Goal: Task Accomplishment & Management: Use online tool/utility

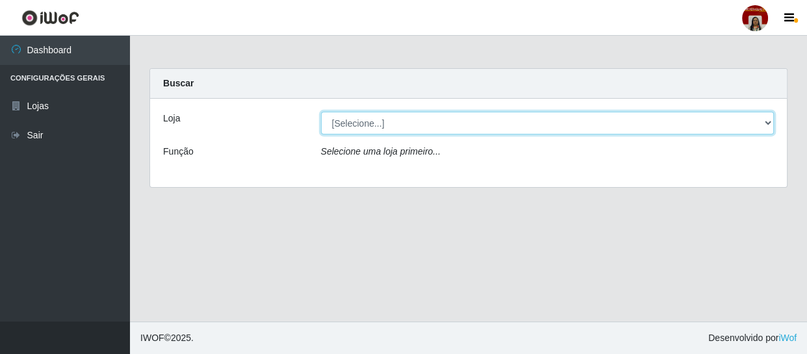
click at [394, 119] on select "[Selecione...] Mar Vermelho - Loja 04" at bounding box center [547, 123] width 453 height 23
select select "251"
click at [321, 112] on select "[Selecione...] Mar Vermelho - Loja 04" at bounding box center [547, 123] width 453 height 23
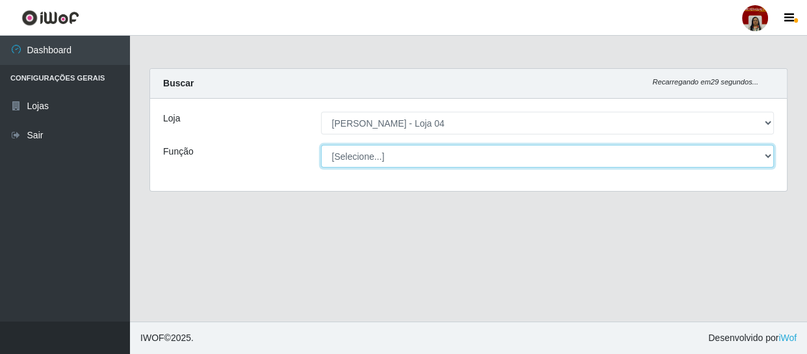
click at [403, 150] on select "[Selecione...] ASG ASG + ASG ++ Auxiliar de Depósito Auxiliar de Depósito + Aux…" at bounding box center [547, 156] width 453 height 23
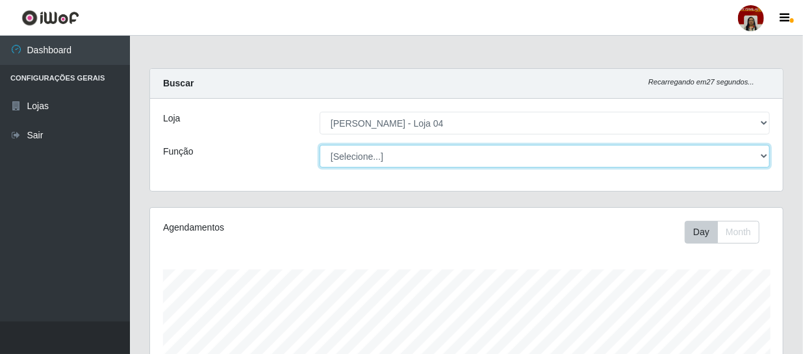
scroll to position [270, 633]
select select "22"
click at [320, 145] on select "[Selecione...] ASG ASG + ASG ++ Auxiliar de Depósito Auxiliar de Depósito + Aux…" at bounding box center [545, 156] width 450 height 23
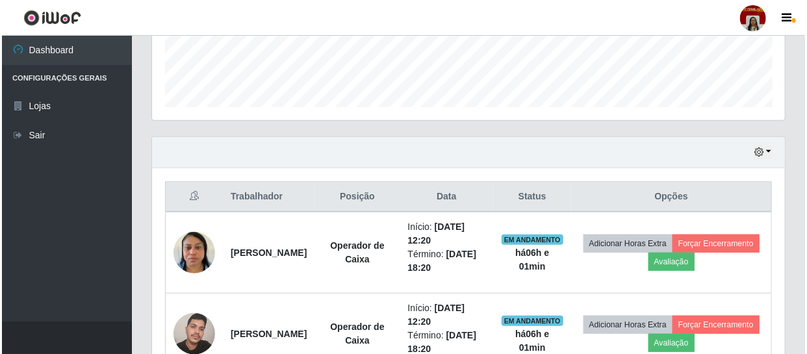
scroll to position [383, 0]
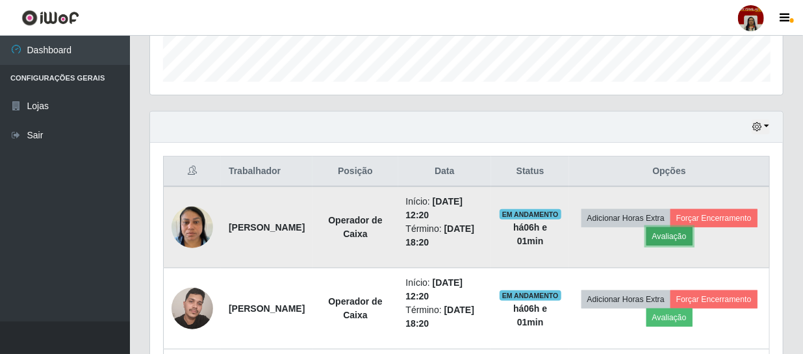
click at [693, 240] on button "Avaliação" at bounding box center [669, 236] width 46 height 18
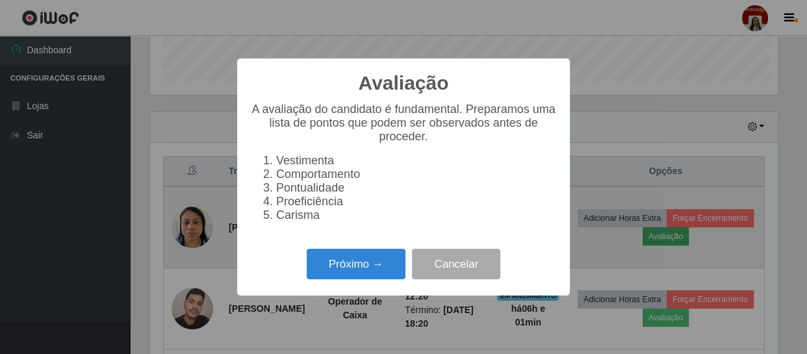
scroll to position [270, 627]
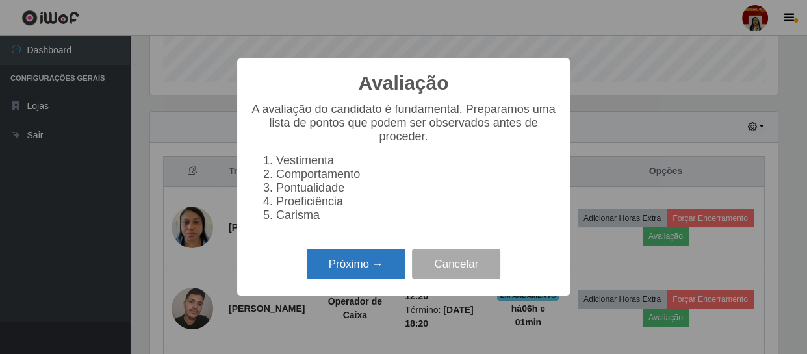
click at [365, 265] on button "Próximo →" at bounding box center [356, 264] width 99 height 31
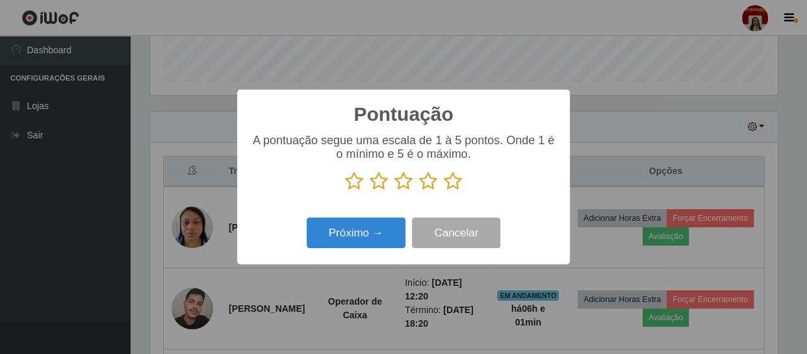
scroll to position [649357, 648999]
click at [454, 185] on icon at bounding box center [453, 181] width 18 height 19
click at [444, 191] on input "radio" at bounding box center [444, 191] width 0 height 0
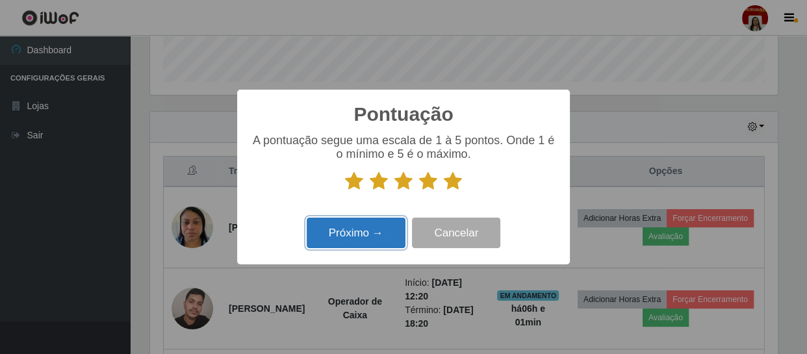
click at [377, 228] on button "Próximo →" at bounding box center [356, 233] width 99 height 31
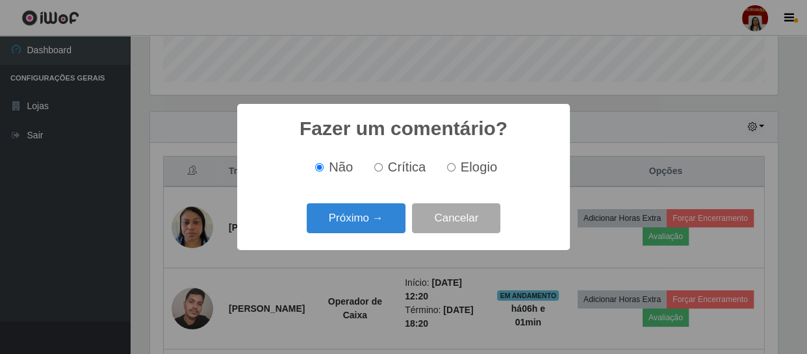
click at [377, 228] on button "Próximo →" at bounding box center [356, 218] width 99 height 31
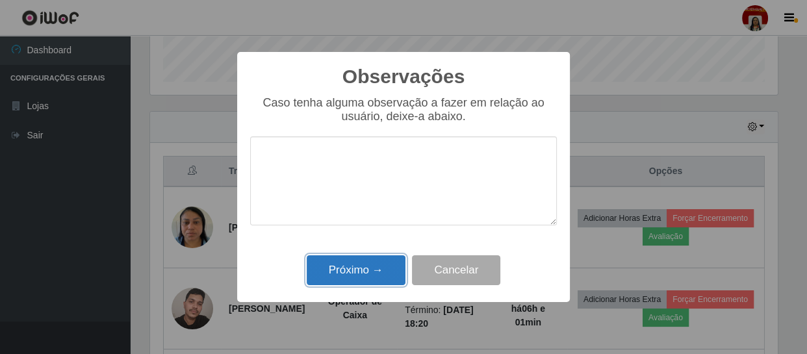
click at [368, 270] on button "Próximo →" at bounding box center [356, 270] width 99 height 31
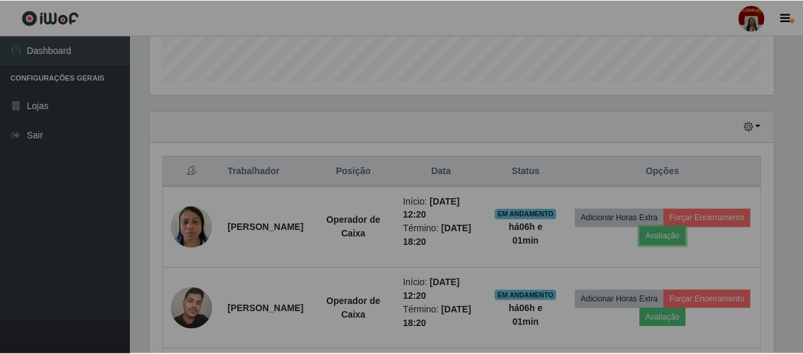
scroll to position [270, 633]
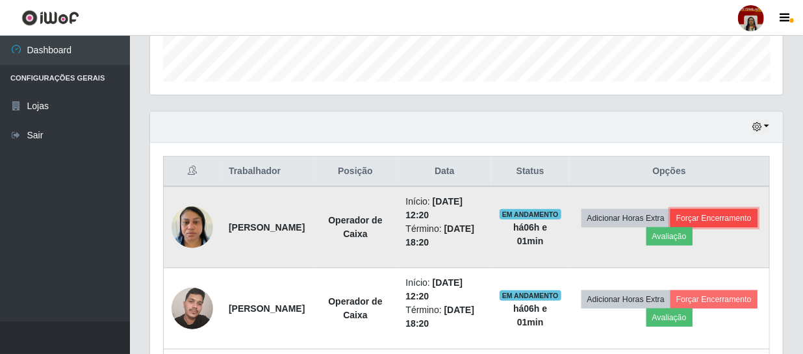
click at [676, 227] on button "Forçar Encerramento" at bounding box center [713, 218] width 87 height 18
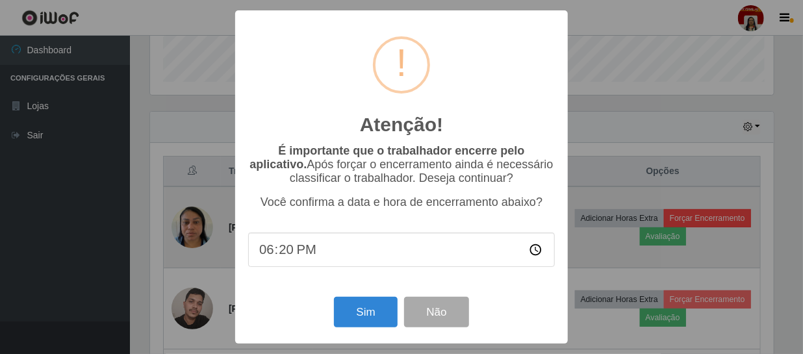
scroll to position [270, 627]
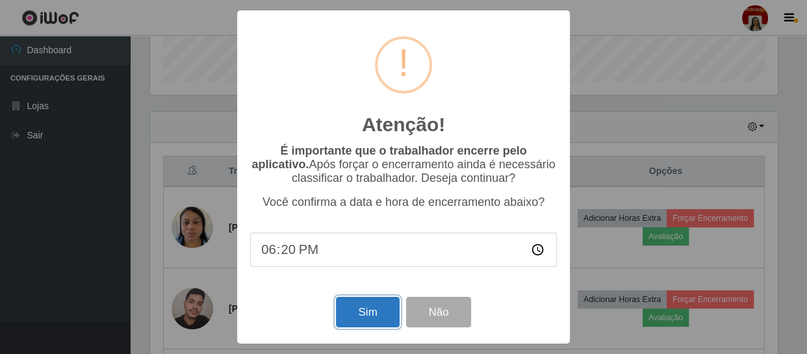
click at [366, 307] on button "Sim" at bounding box center [367, 312] width 63 height 31
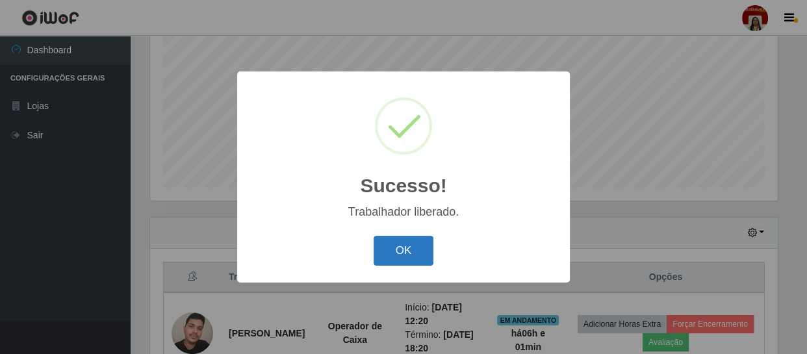
click at [377, 243] on button "OK" at bounding box center [404, 251] width 60 height 31
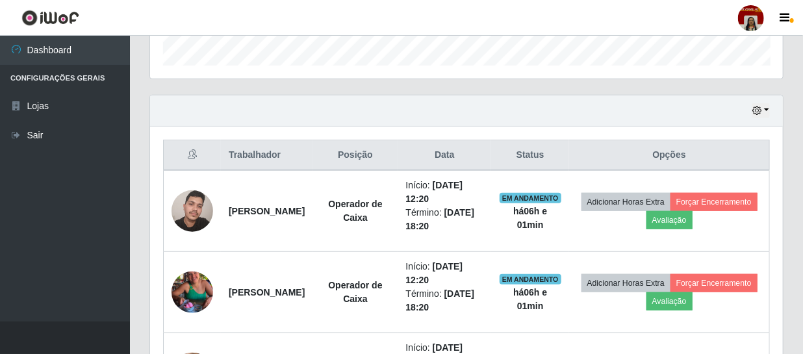
scroll to position [459, 0]
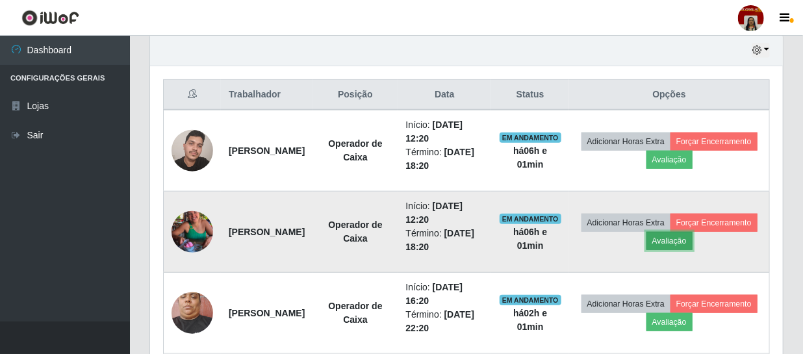
click at [693, 237] on button "Avaliação" at bounding box center [669, 241] width 46 height 18
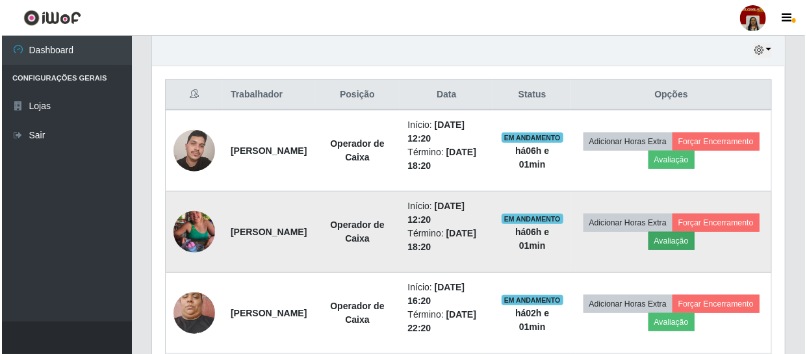
scroll to position [270, 627]
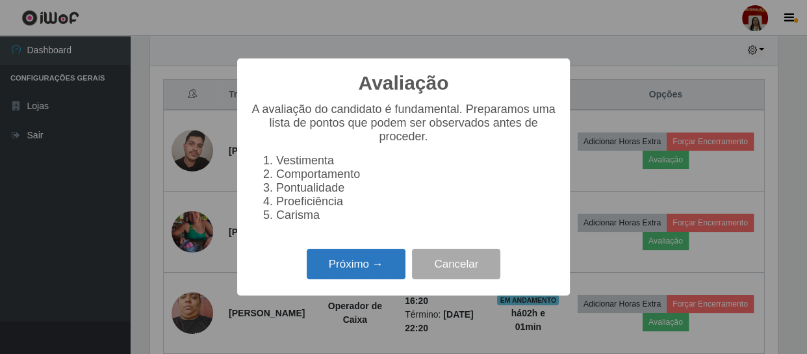
click at [347, 269] on button "Próximo →" at bounding box center [356, 264] width 99 height 31
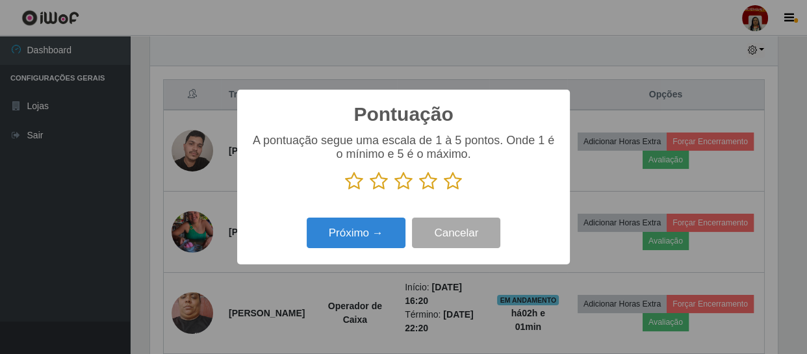
click at [450, 182] on icon at bounding box center [453, 181] width 18 height 19
click at [444, 191] on input "radio" at bounding box center [444, 191] width 0 height 0
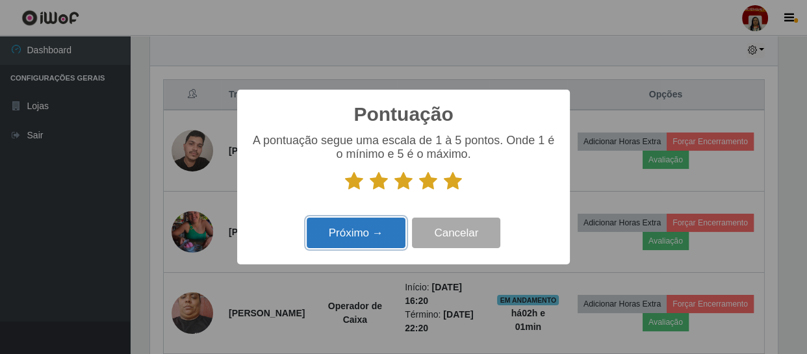
click at [360, 235] on button "Próximo →" at bounding box center [356, 233] width 99 height 31
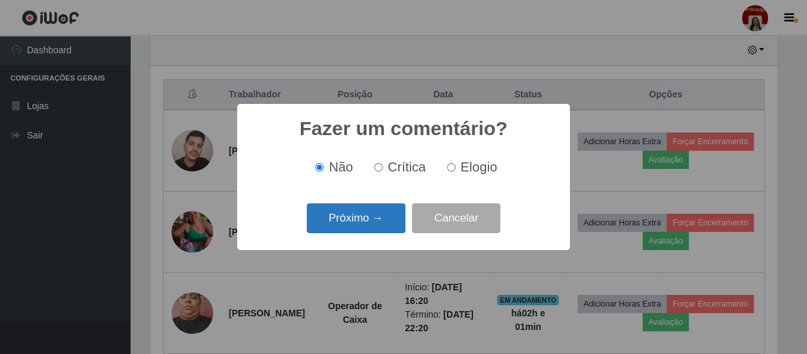
click at [365, 227] on button "Próximo →" at bounding box center [356, 218] width 99 height 31
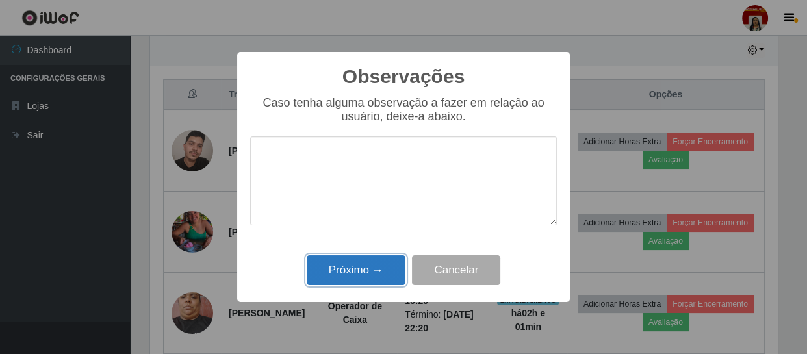
click at [371, 261] on button "Próximo →" at bounding box center [356, 270] width 99 height 31
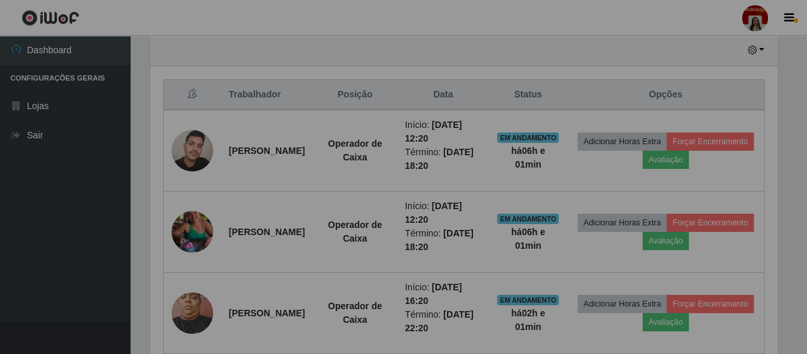
scroll to position [270, 633]
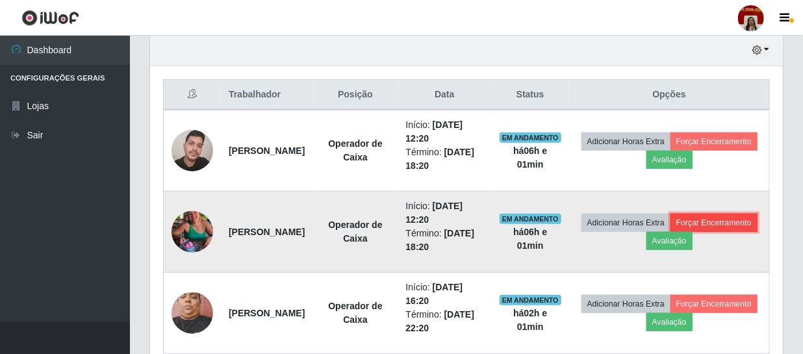
click at [670, 232] on button "Forçar Encerramento" at bounding box center [713, 223] width 87 height 18
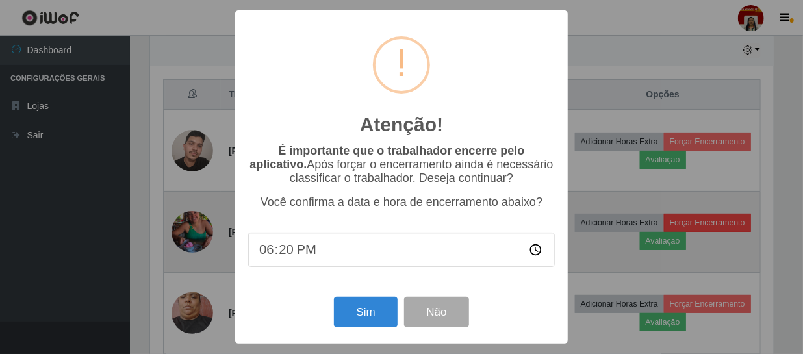
scroll to position [270, 627]
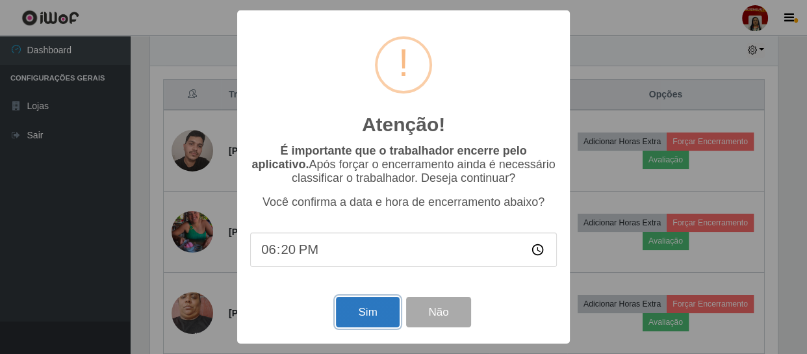
click at [360, 316] on button "Sim" at bounding box center [367, 312] width 63 height 31
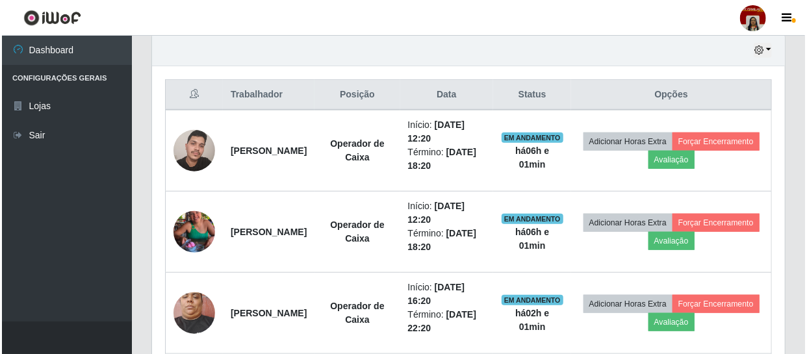
scroll to position [0, 0]
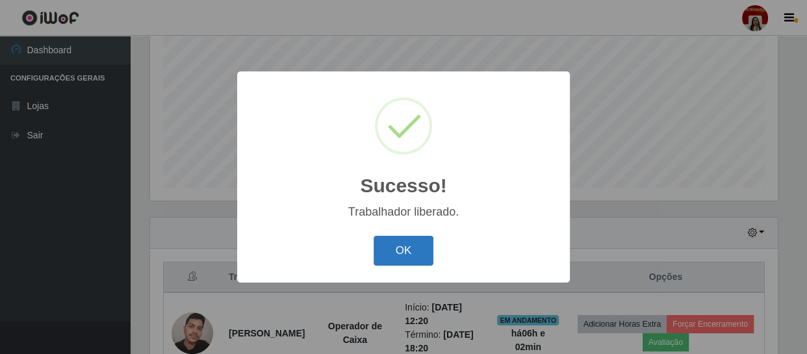
click at [383, 240] on button "OK" at bounding box center [404, 251] width 60 height 31
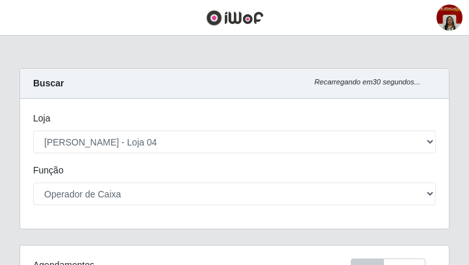
select select "251"
select select "22"
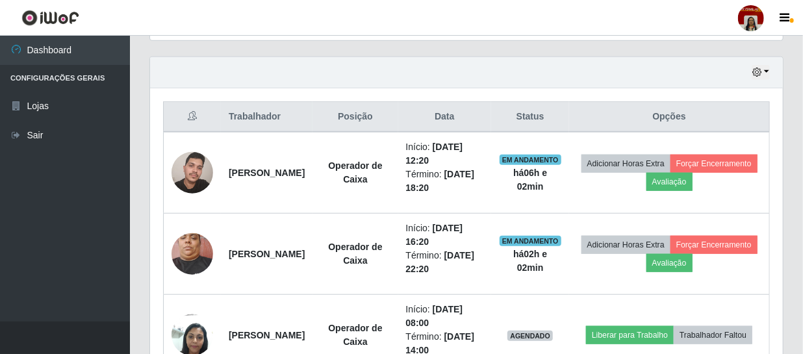
scroll to position [419, 0]
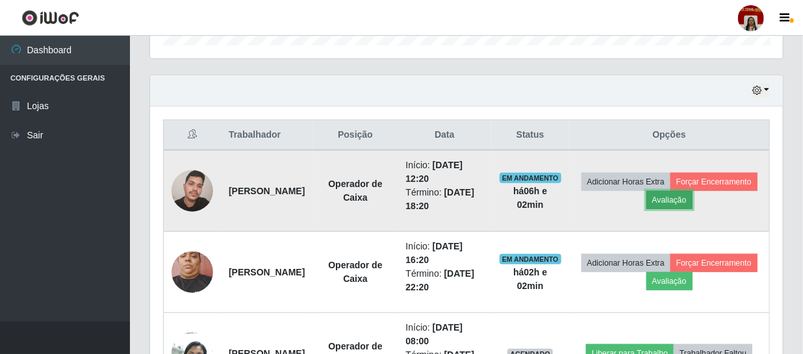
click at [468, 195] on button "Avaliação" at bounding box center [669, 200] width 46 height 18
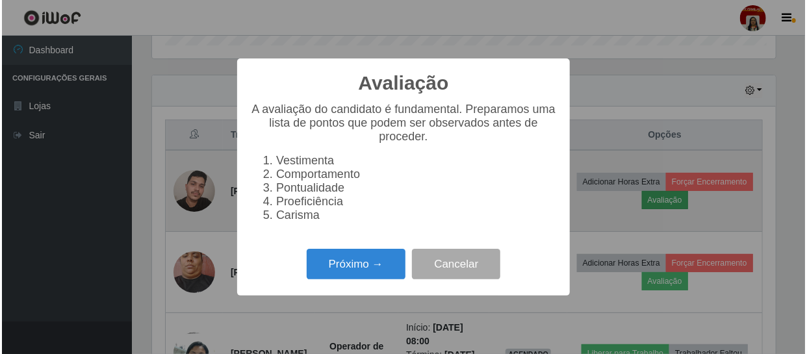
scroll to position [270, 627]
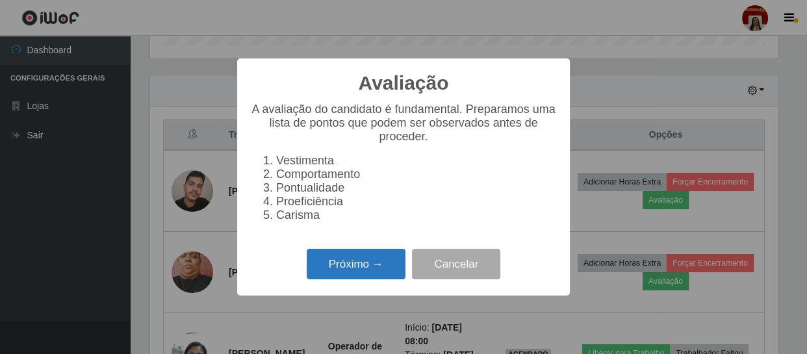
click at [378, 264] on button "Próximo →" at bounding box center [356, 264] width 99 height 31
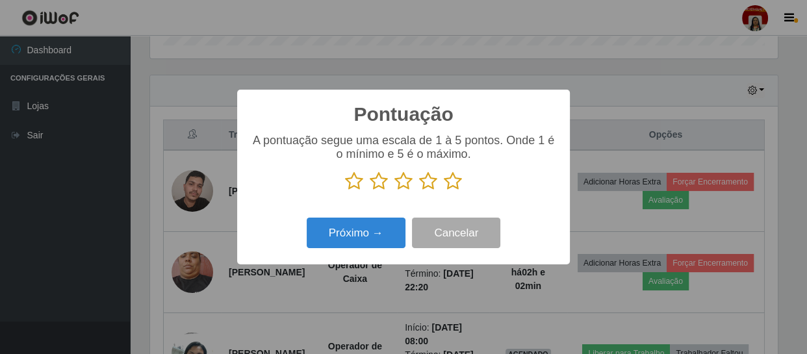
scroll to position [649357, 648999]
click at [376, 233] on button "Próximo →" at bounding box center [356, 233] width 99 height 31
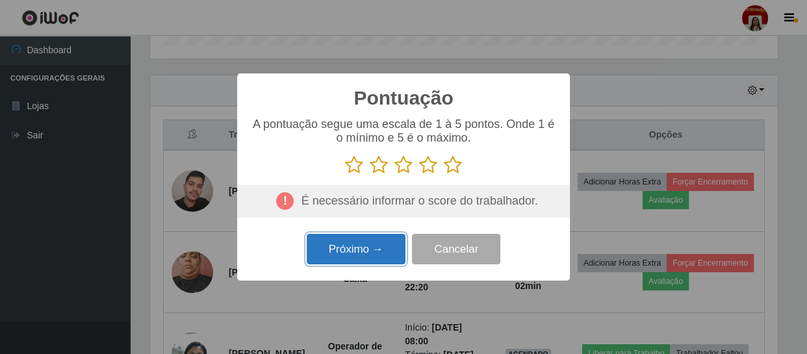
click at [390, 248] on button "Próximo →" at bounding box center [356, 249] width 99 height 31
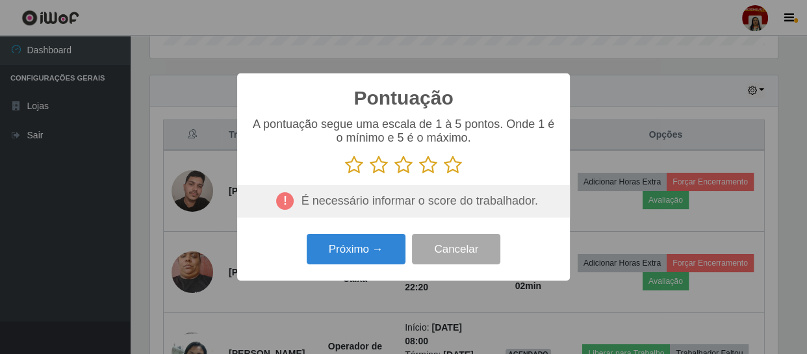
click at [448, 164] on icon at bounding box center [453, 164] width 18 height 19
click at [444, 175] on input "radio" at bounding box center [444, 175] width 0 height 0
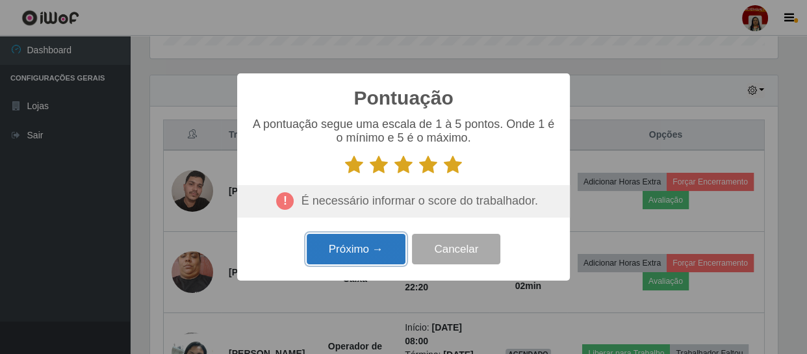
click at [386, 258] on button "Próximo →" at bounding box center [356, 249] width 99 height 31
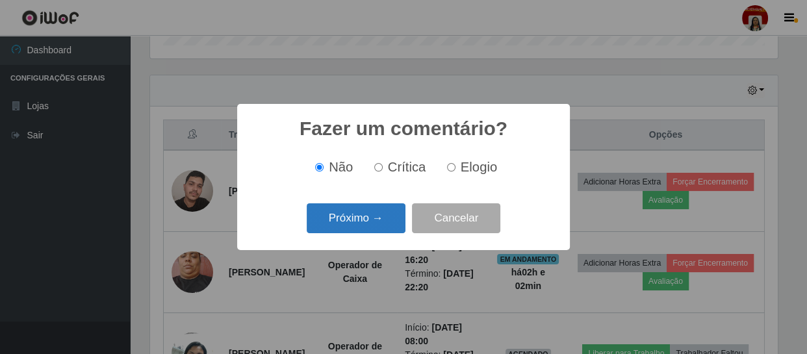
click at [382, 226] on button "Próximo →" at bounding box center [356, 218] width 99 height 31
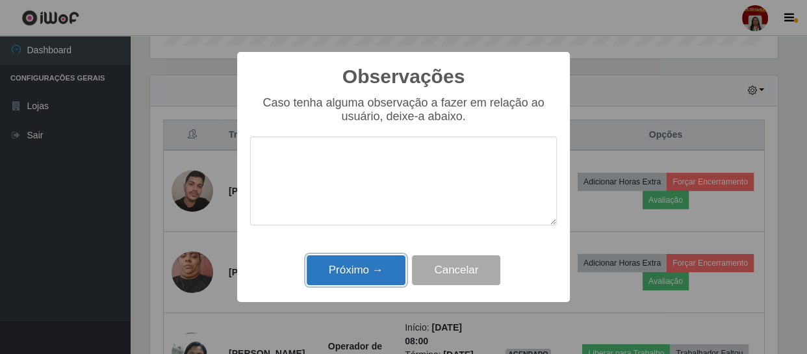
click at [383, 264] on button "Próximo →" at bounding box center [356, 270] width 99 height 31
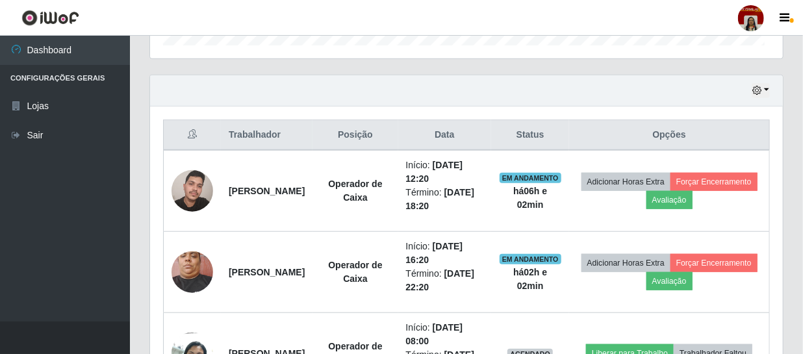
scroll to position [270, 633]
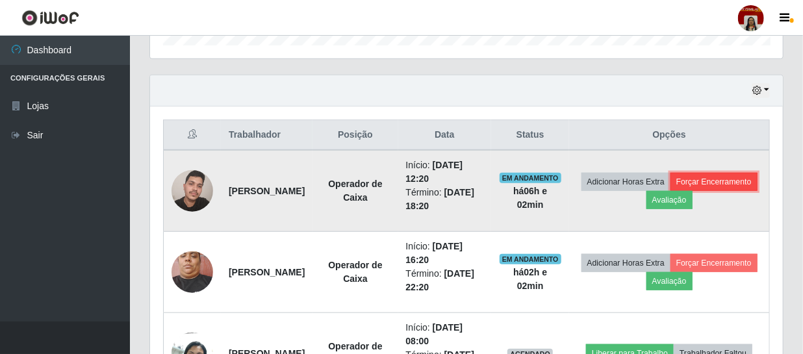
click at [468, 191] on button "Forçar Encerramento" at bounding box center [713, 182] width 87 height 18
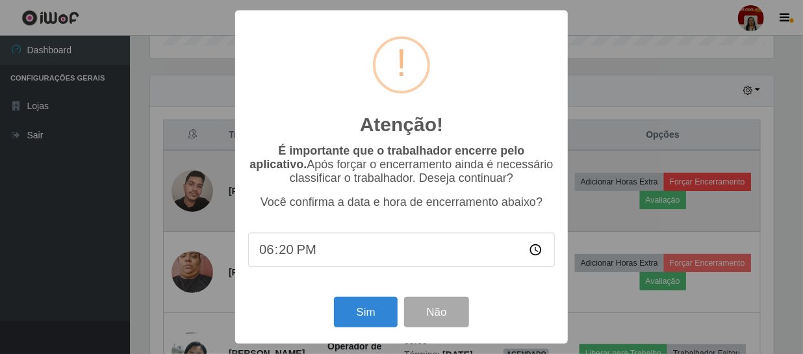
scroll to position [270, 627]
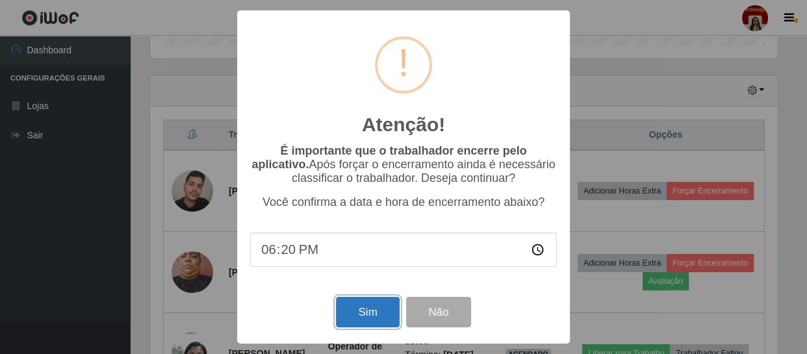
click at [383, 264] on button "Sim" at bounding box center [367, 312] width 63 height 31
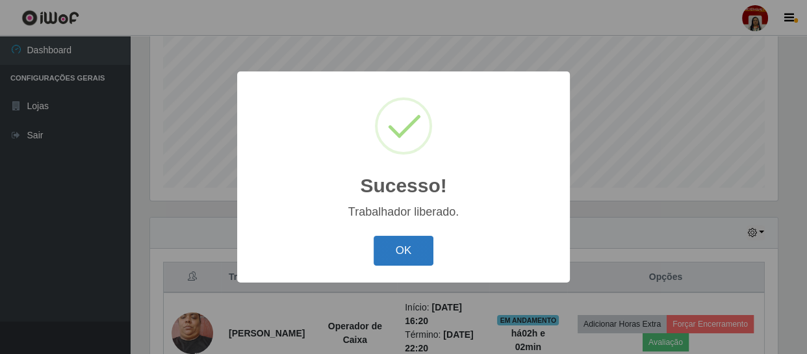
click at [422, 253] on button "OK" at bounding box center [404, 251] width 60 height 31
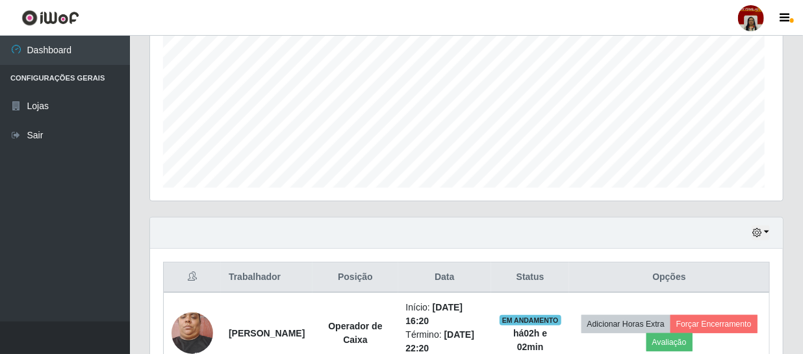
scroll to position [270, 633]
